Goal: Task Accomplishment & Management: Use online tool/utility

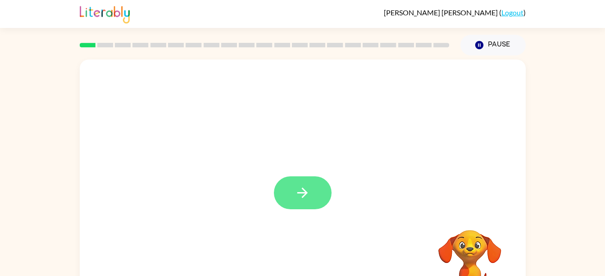
click at [311, 189] on button "button" at bounding box center [303, 192] width 58 height 33
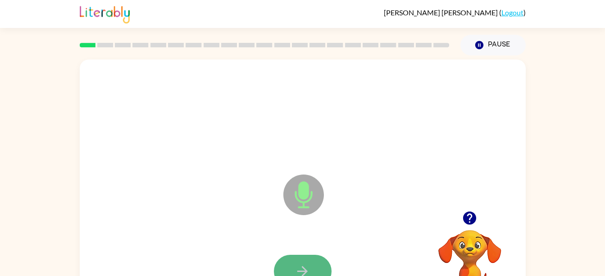
click at [316, 263] on button "button" at bounding box center [303, 271] width 58 height 33
click at [305, 256] on button "button" at bounding box center [303, 271] width 58 height 33
click at [316, 264] on button "button" at bounding box center [303, 271] width 58 height 33
click at [315, 268] on button "button" at bounding box center [303, 271] width 58 height 33
click at [316, 269] on button "button" at bounding box center [303, 271] width 58 height 33
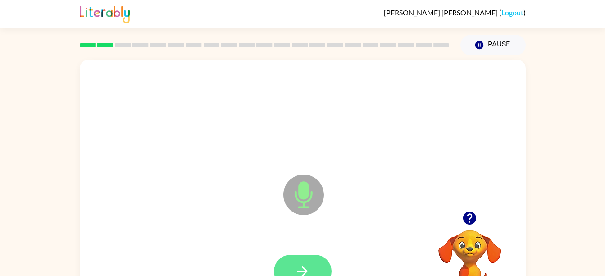
click at [311, 261] on button "button" at bounding box center [303, 271] width 58 height 33
click at [309, 266] on icon "button" at bounding box center [303, 271] width 16 height 16
click at [311, 263] on button "button" at bounding box center [303, 271] width 58 height 33
click at [309, 259] on button "button" at bounding box center [303, 271] width 58 height 33
click at [299, 267] on icon "button" at bounding box center [303, 271] width 16 height 16
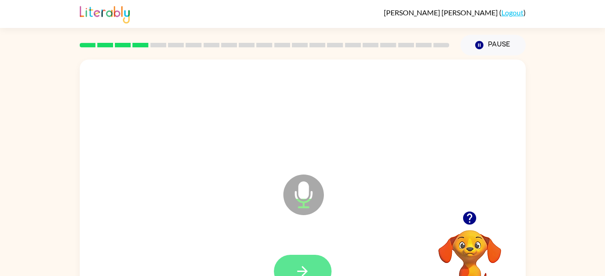
click at [297, 268] on icon "button" at bounding box center [303, 271] width 16 height 16
click at [310, 261] on button "button" at bounding box center [303, 271] width 58 height 33
click at [310, 271] on icon "button" at bounding box center [303, 271] width 16 height 16
click at [311, 261] on button "button" at bounding box center [303, 271] width 58 height 33
click at [316, 260] on button "button" at bounding box center [303, 271] width 58 height 33
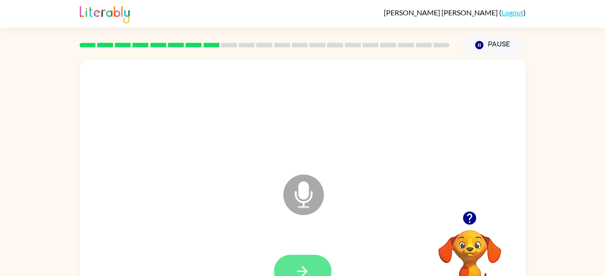
click at [312, 267] on button "button" at bounding box center [303, 271] width 58 height 33
click at [305, 263] on icon "button" at bounding box center [303, 271] width 16 height 16
click at [311, 262] on button "button" at bounding box center [303, 271] width 58 height 33
click at [313, 265] on button "button" at bounding box center [303, 271] width 58 height 33
click at [312, 265] on button "button" at bounding box center [303, 271] width 58 height 33
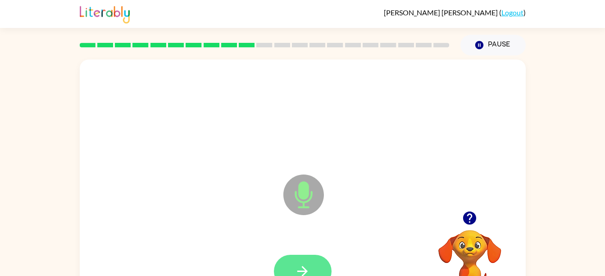
click at [313, 261] on button "button" at bounding box center [303, 271] width 58 height 33
click at [322, 264] on button "button" at bounding box center [303, 271] width 58 height 33
click at [311, 269] on button "button" at bounding box center [303, 271] width 58 height 33
click at [316, 258] on button "button" at bounding box center [303, 271] width 58 height 33
click at [314, 269] on button "button" at bounding box center [303, 271] width 58 height 33
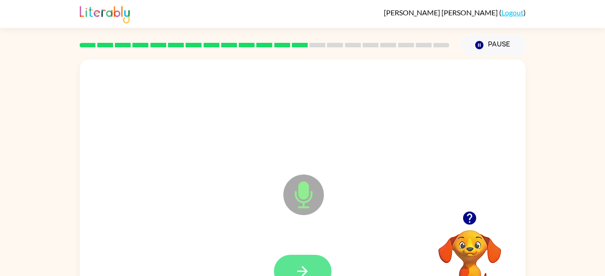
click at [300, 257] on button "button" at bounding box center [303, 271] width 58 height 33
click at [326, 255] on div at bounding box center [303, 271] width 58 height 33
click at [315, 266] on button "button" at bounding box center [303, 271] width 58 height 33
click at [307, 265] on icon "button" at bounding box center [303, 271] width 16 height 16
click at [311, 266] on button "button" at bounding box center [303, 271] width 58 height 33
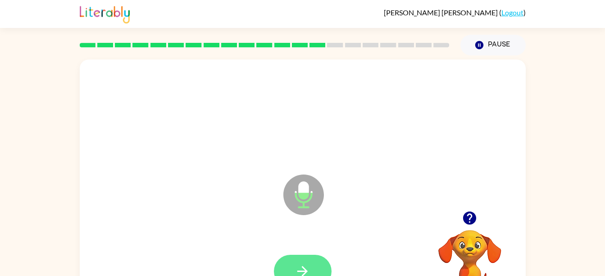
click at [307, 266] on icon "button" at bounding box center [303, 271] width 16 height 16
click at [317, 262] on button "button" at bounding box center [303, 271] width 58 height 33
click at [304, 267] on icon "button" at bounding box center [303, 271] width 16 height 16
click at [306, 258] on button "button" at bounding box center [303, 271] width 58 height 33
click at [296, 255] on button "button" at bounding box center [303, 271] width 58 height 33
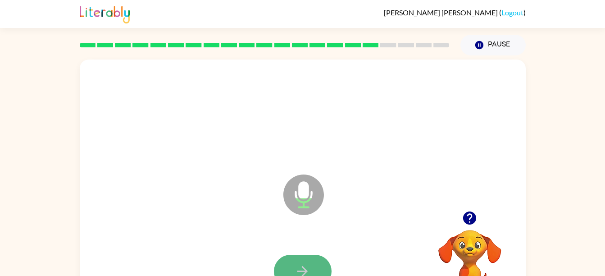
click at [319, 262] on button "button" at bounding box center [303, 271] width 58 height 33
click at [306, 259] on button "button" at bounding box center [303, 271] width 58 height 33
click at [302, 267] on icon "button" at bounding box center [303, 271] width 16 height 16
drag, startPoint x: 302, startPoint y: 267, endPoint x: 298, endPoint y: 266, distance: 4.6
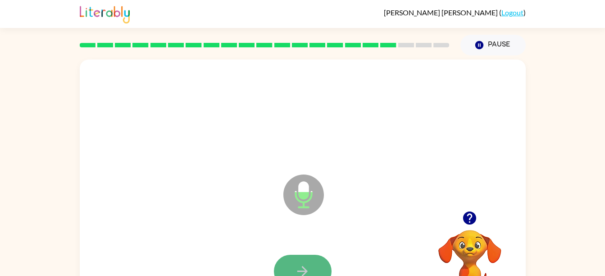
click at [298, 266] on icon "button" at bounding box center [303, 271] width 16 height 16
click at [318, 262] on button "button" at bounding box center [303, 271] width 58 height 33
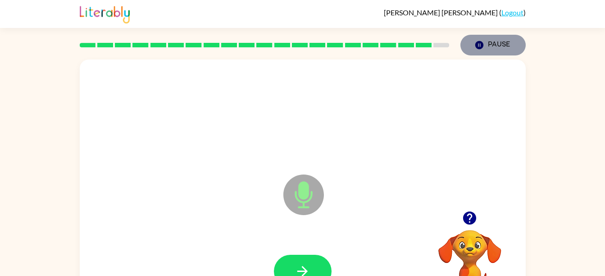
click at [480, 41] on icon "Pause" at bounding box center [480, 45] width 10 height 10
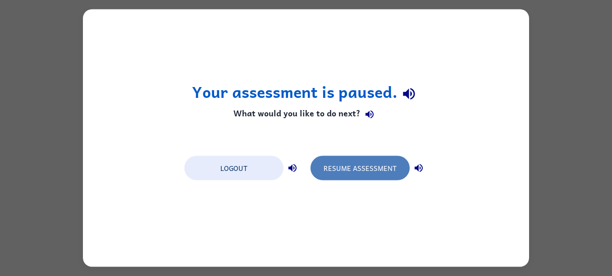
click at [338, 170] on button "Resume Assessment" at bounding box center [360, 168] width 99 height 24
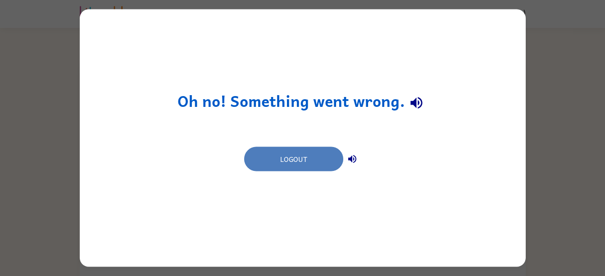
click at [322, 164] on button "Logout" at bounding box center [293, 159] width 99 height 24
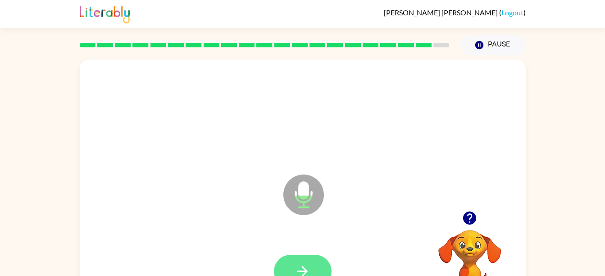
click at [314, 267] on button "button" at bounding box center [303, 271] width 58 height 33
click at [311, 258] on button "button" at bounding box center [303, 271] width 58 height 33
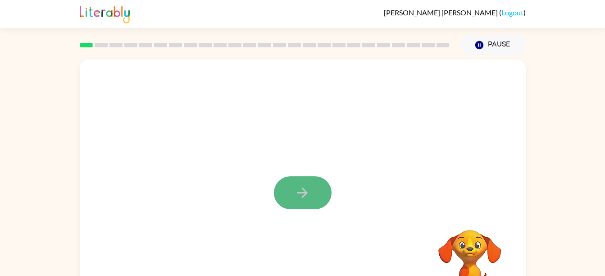
click at [305, 196] on icon "button" at bounding box center [303, 193] width 16 height 16
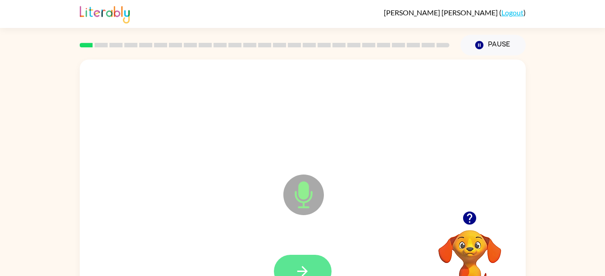
click at [307, 263] on icon "button" at bounding box center [303, 271] width 16 height 16
click at [310, 263] on icon "button" at bounding box center [303, 271] width 16 height 16
click at [305, 265] on icon "button" at bounding box center [303, 271] width 16 height 16
click at [307, 264] on icon "button" at bounding box center [303, 271] width 16 height 16
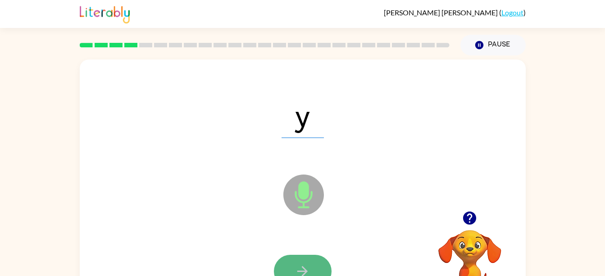
click at [306, 266] on icon "button" at bounding box center [303, 271] width 16 height 16
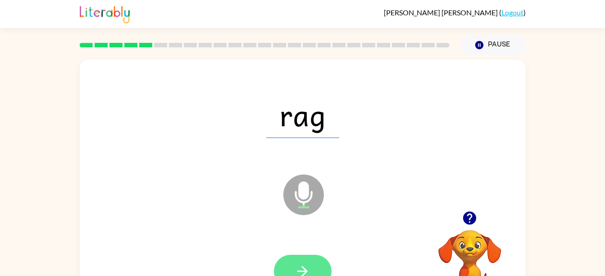
click at [302, 259] on button "button" at bounding box center [303, 271] width 58 height 33
click at [299, 265] on icon "button" at bounding box center [303, 271] width 16 height 16
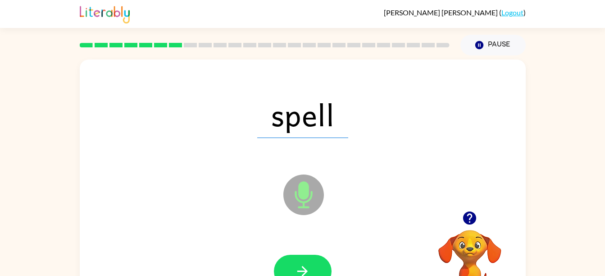
click at [299, 265] on icon "button" at bounding box center [303, 271] width 16 height 16
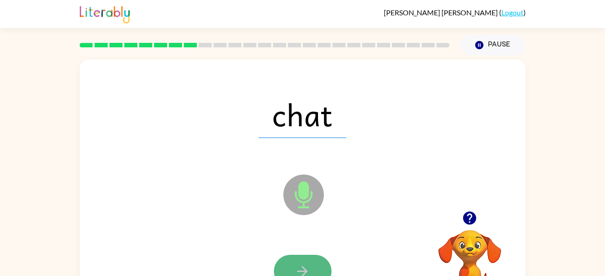
drag, startPoint x: 299, startPoint y: 265, endPoint x: 290, endPoint y: 265, distance: 9.0
click at [290, 265] on button "button" at bounding box center [303, 271] width 58 height 33
click at [289, 259] on button "button" at bounding box center [303, 271] width 58 height 33
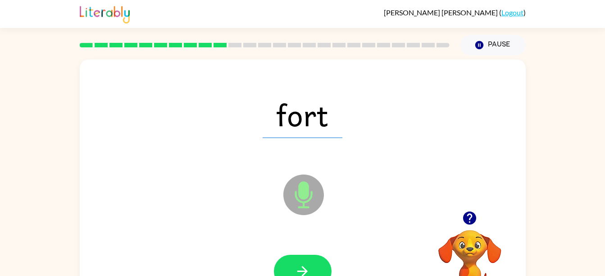
click at [289, 260] on button "button" at bounding box center [303, 271] width 58 height 33
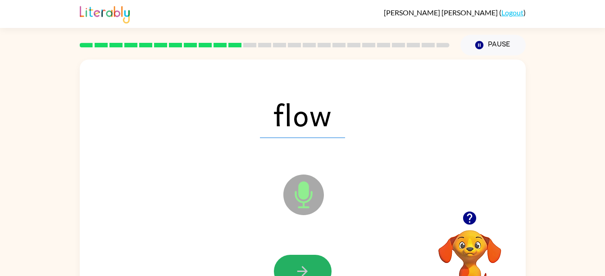
click at [289, 260] on button "button" at bounding box center [303, 271] width 58 height 33
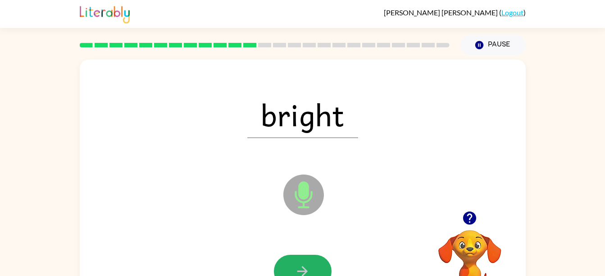
click at [289, 260] on button "button" at bounding box center [303, 271] width 58 height 33
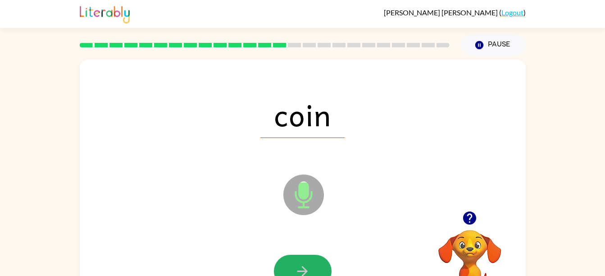
click at [289, 260] on button "button" at bounding box center [303, 271] width 58 height 33
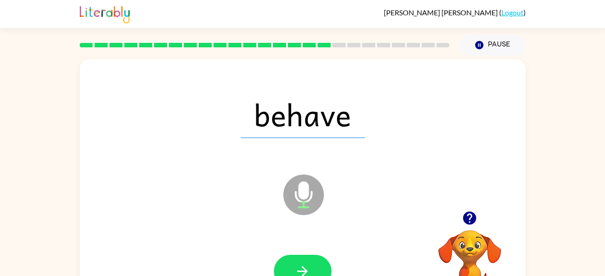
click at [289, 260] on button "button" at bounding box center [303, 271] width 58 height 33
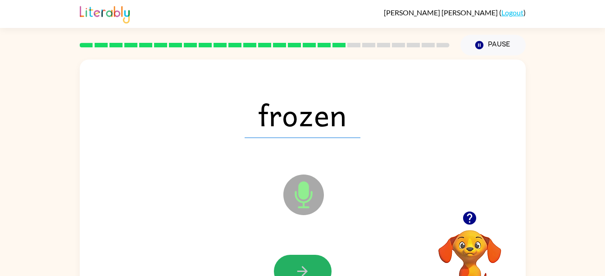
click at [289, 260] on button "button" at bounding box center [303, 271] width 58 height 33
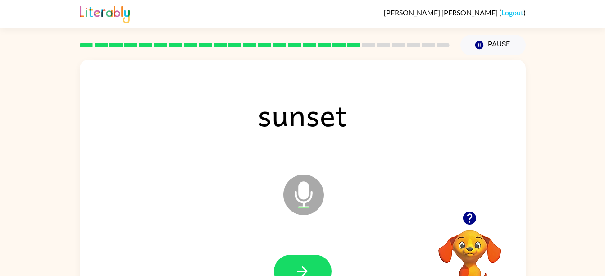
click at [289, 260] on button "button" at bounding box center [303, 271] width 58 height 33
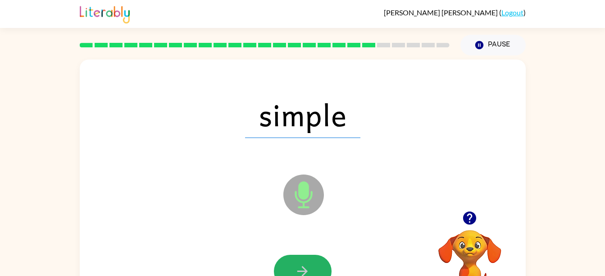
click at [289, 260] on button "button" at bounding box center [303, 271] width 58 height 33
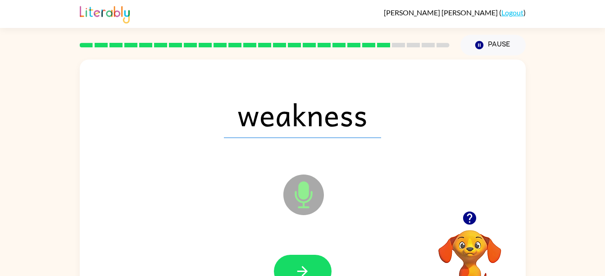
click at [289, 260] on button "button" at bounding box center [303, 271] width 58 height 33
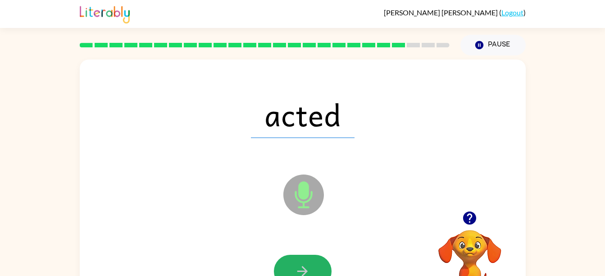
click at [289, 260] on button "button" at bounding box center [303, 271] width 58 height 33
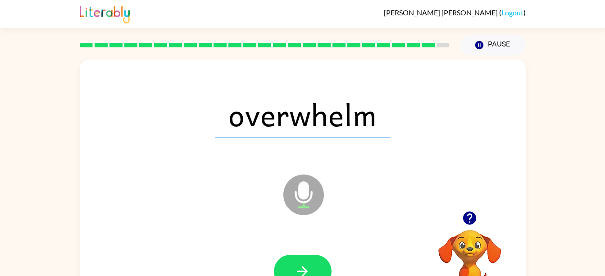
click at [289, 260] on button "button" at bounding box center [303, 271] width 58 height 33
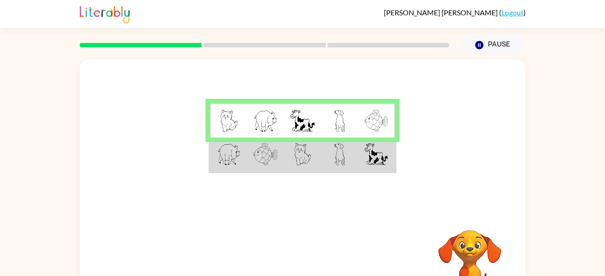
click at [578, 145] on div "Your browser must support playing .mp4 files to use Literably. Please try using…" at bounding box center [302, 185] width 605 height 261
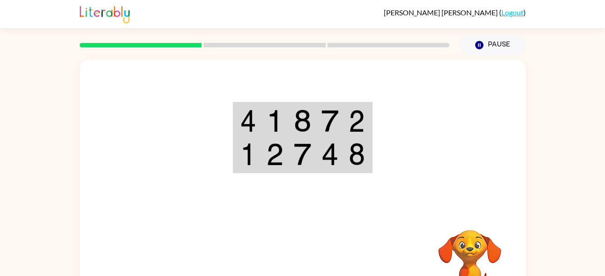
click at [282, 122] on img at bounding box center [274, 121] width 17 height 23
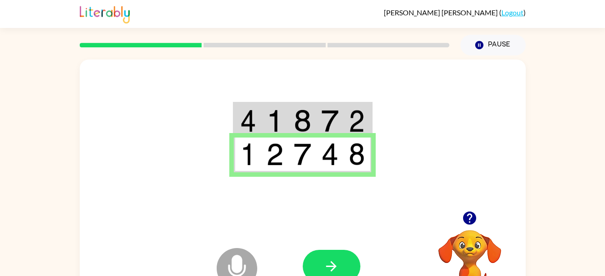
click at [327, 253] on button "button" at bounding box center [332, 266] width 58 height 33
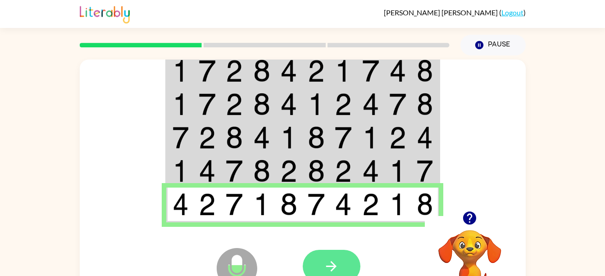
click at [348, 267] on button "button" at bounding box center [332, 266] width 58 height 33
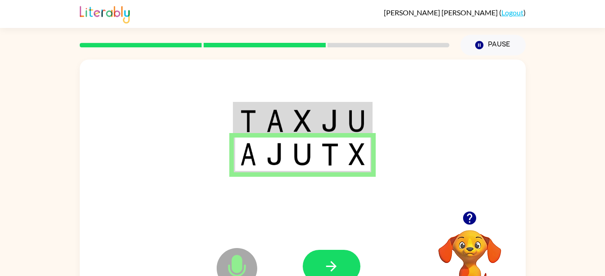
click at [350, 248] on div at bounding box center [369, 266] width 133 height 101
click at [349, 254] on button "button" at bounding box center [332, 266] width 58 height 33
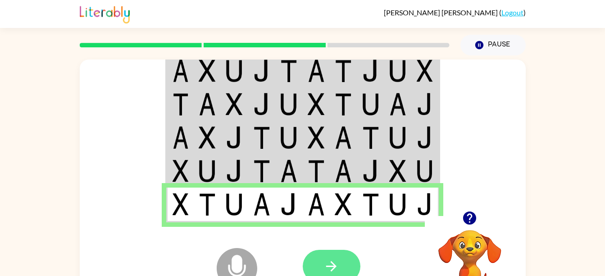
click at [349, 267] on button "button" at bounding box center [332, 266] width 58 height 33
